Goal: Task Accomplishment & Management: Use online tool/utility

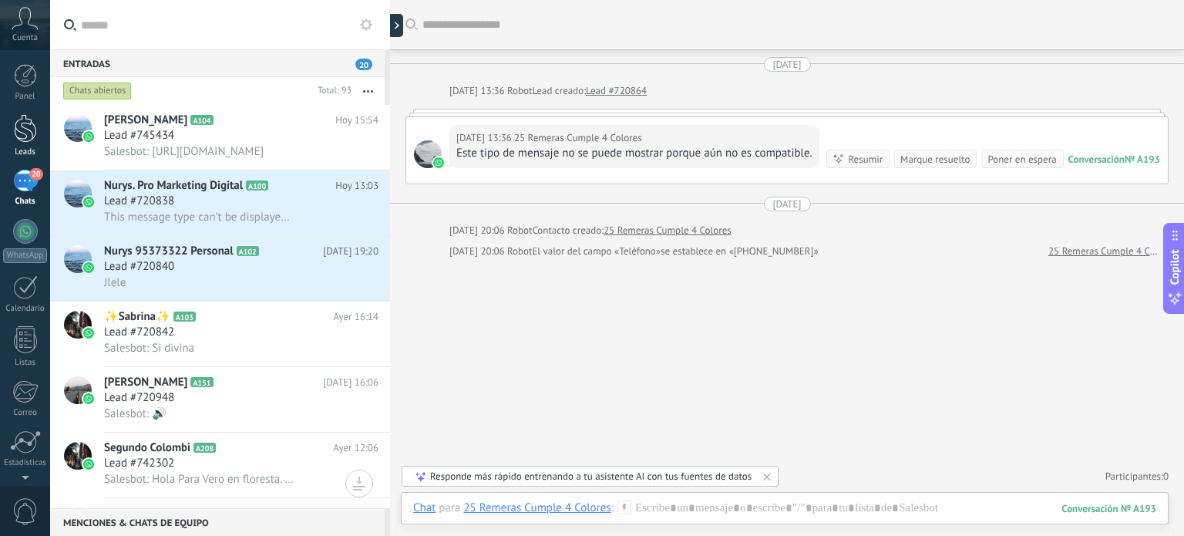
click at [21, 129] on div at bounding box center [25, 128] width 23 height 29
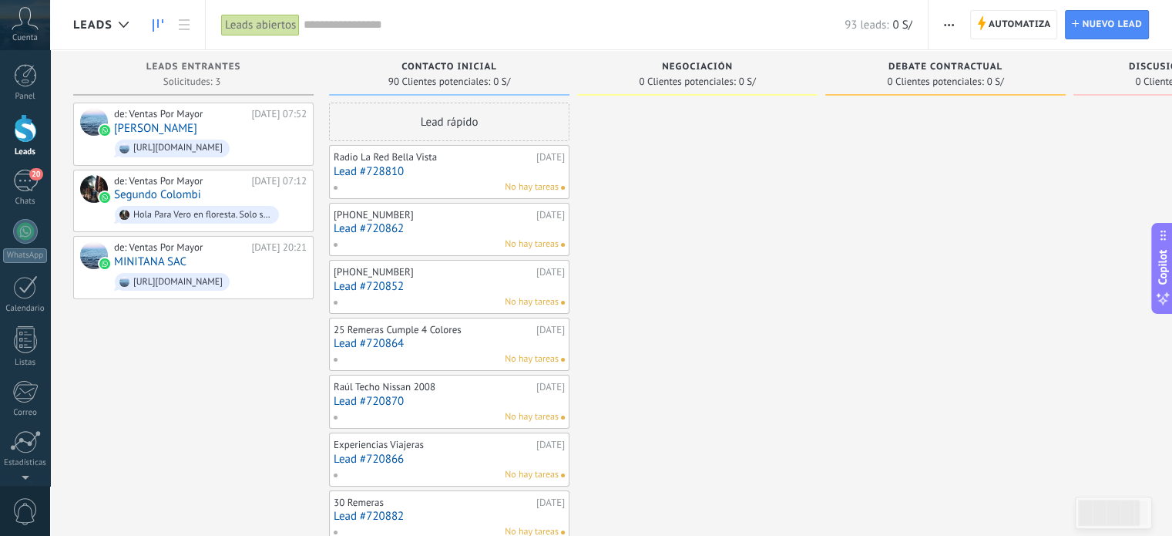
click at [24, 134] on div at bounding box center [25, 128] width 23 height 29
click at [21, 237] on div at bounding box center [25, 231] width 25 height 25
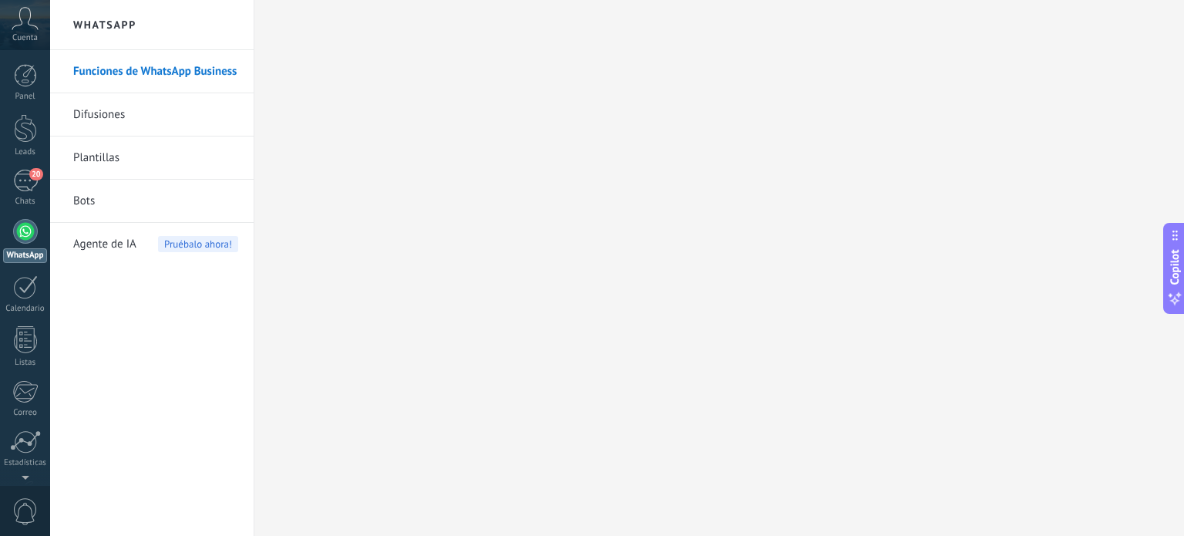
click at [82, 197] on link "Bots" at bounding box center [155, 201] width 165 height 43
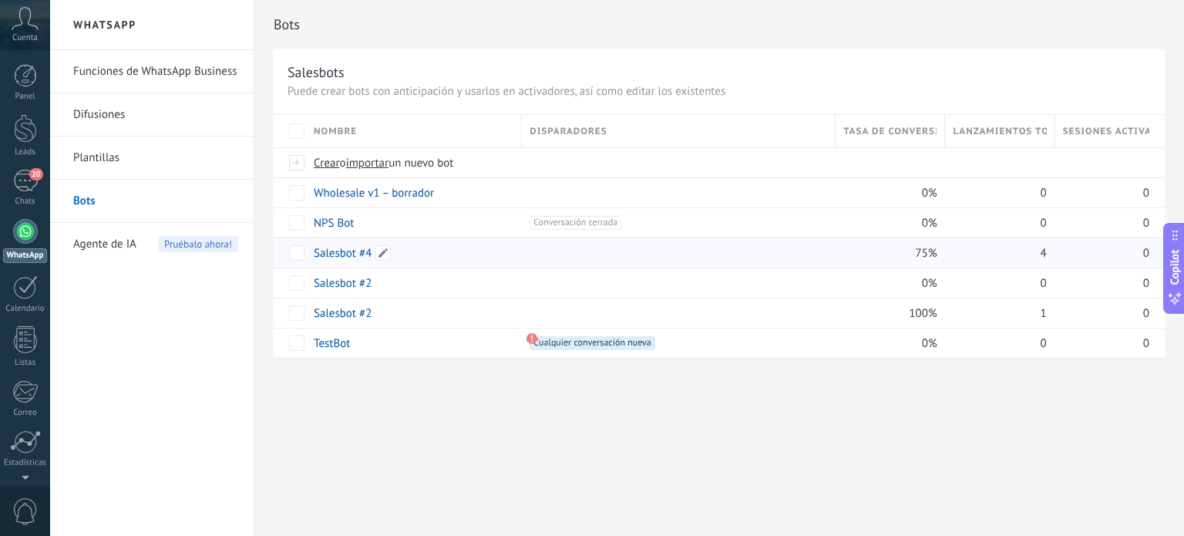
click at [335, 255] on link "Salesbot #4" at bounding box center [343, 253] width 58 height 15
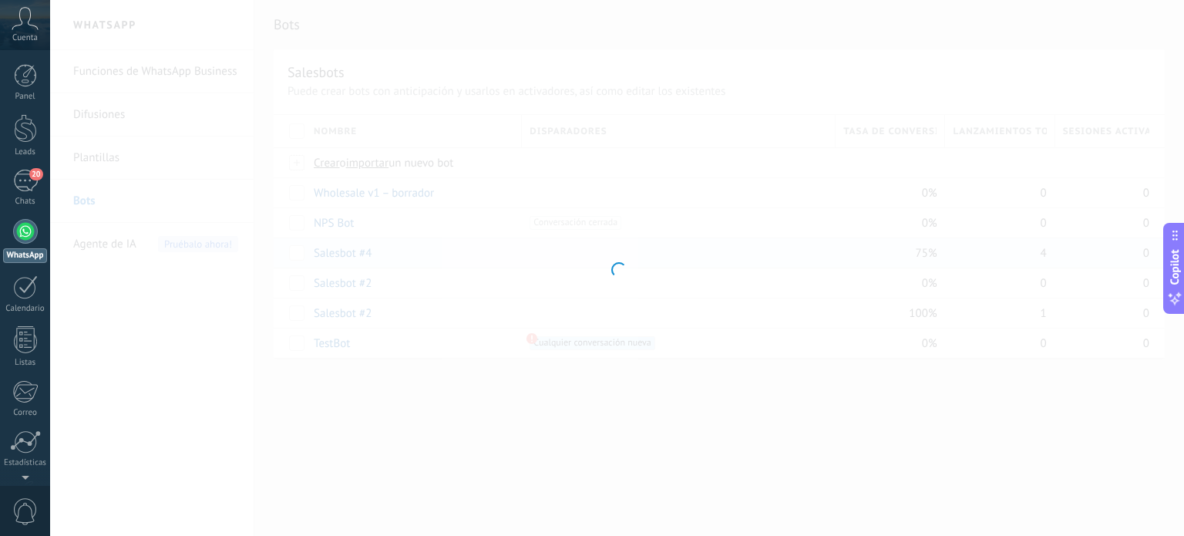
type input "**********"
